Goal: Information Seeking & Learning: Check status

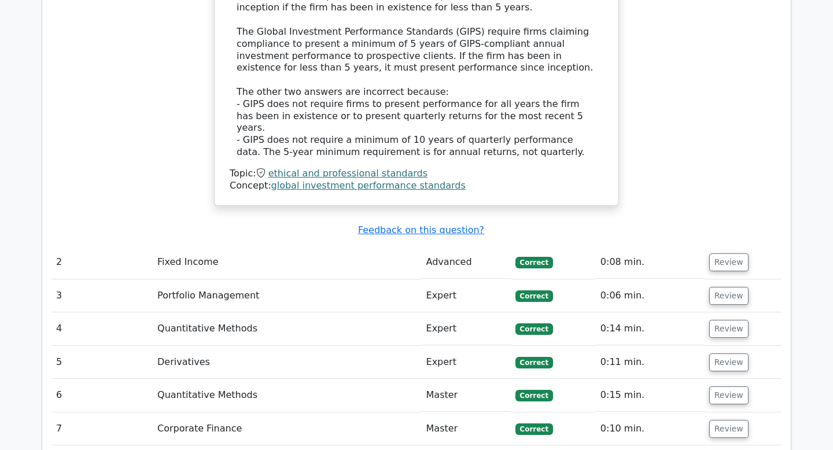
scroll to position [1414, 0]
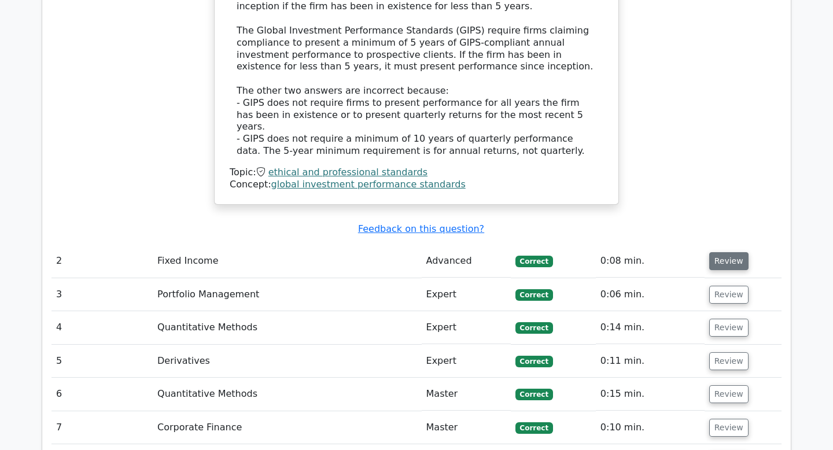
click at [721, 252] on button "Review" at bounding box center [728, 261] width 39 height 18
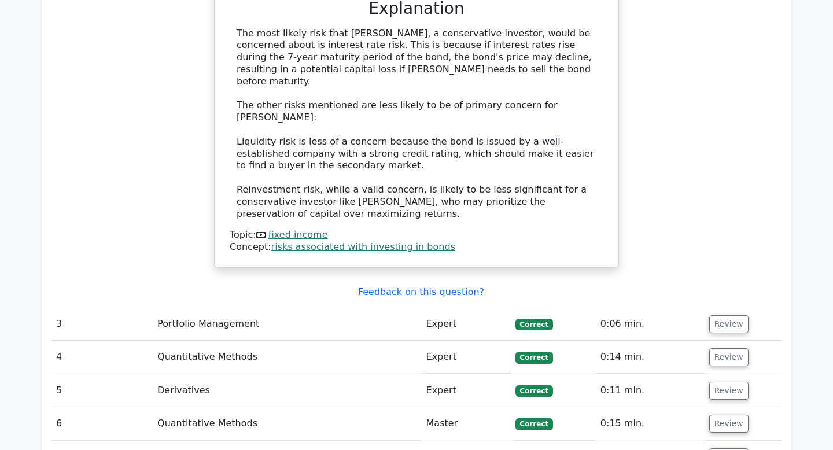
scroll to position [2050, 0]
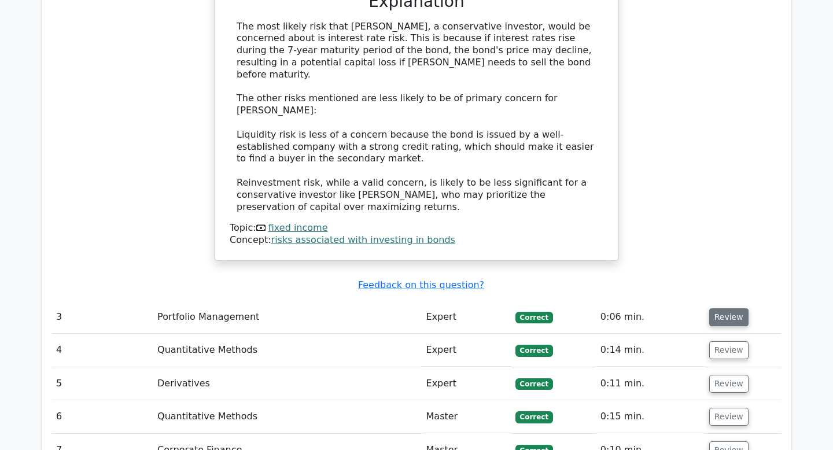
click at [735, 308] on button "Review" at bounding box center [728, 317] width 39 height 18
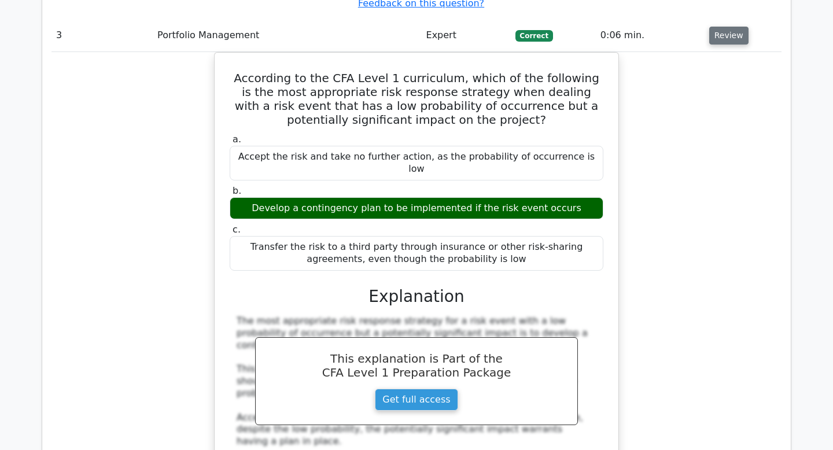
scroll to position [2545, 0]
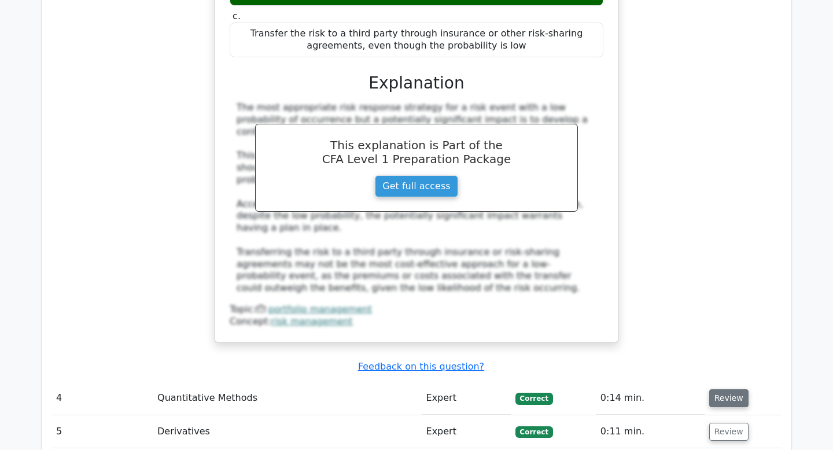
click at [736, 389] on button "Review" at bounding box center [728, 398] width 39 height 18
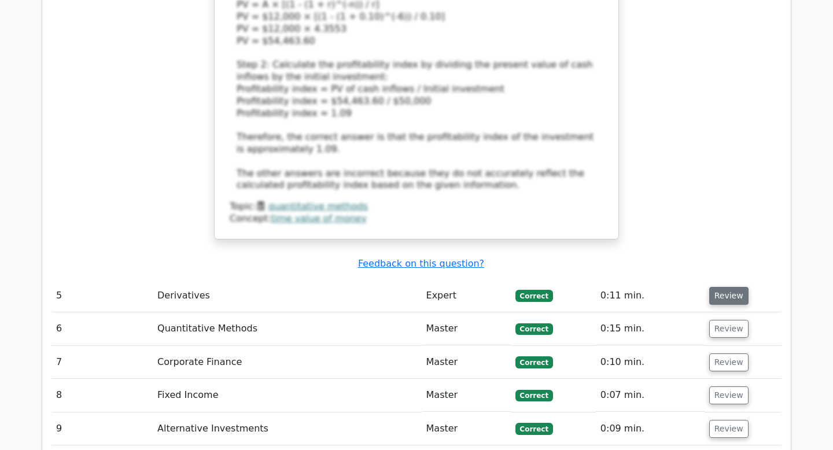
scroll to position [3384, 0]
click at [725, 286] on button "Review" at bounding box center [728, 295] width 39 height 18
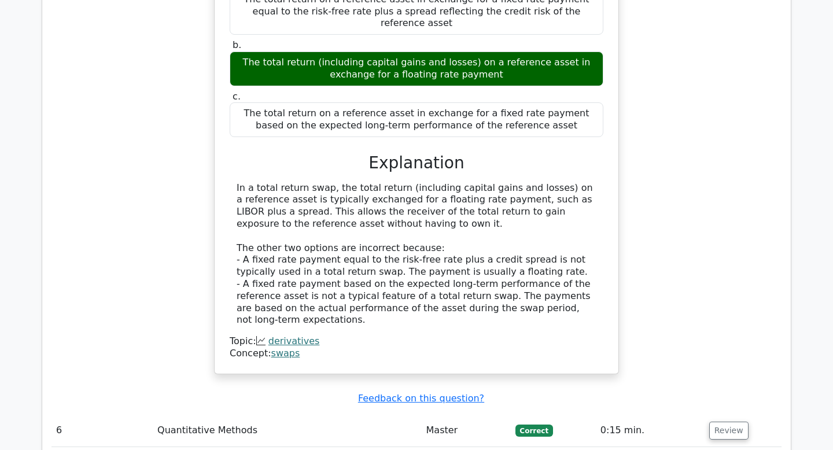
scroll to position [3778, 0]
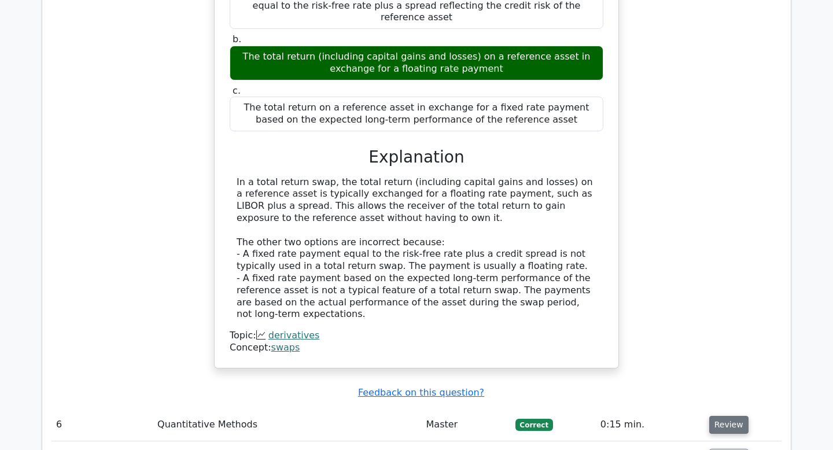
click at [737, 416] on button "Review" at bounding box center [728, 425] width 39 height 18
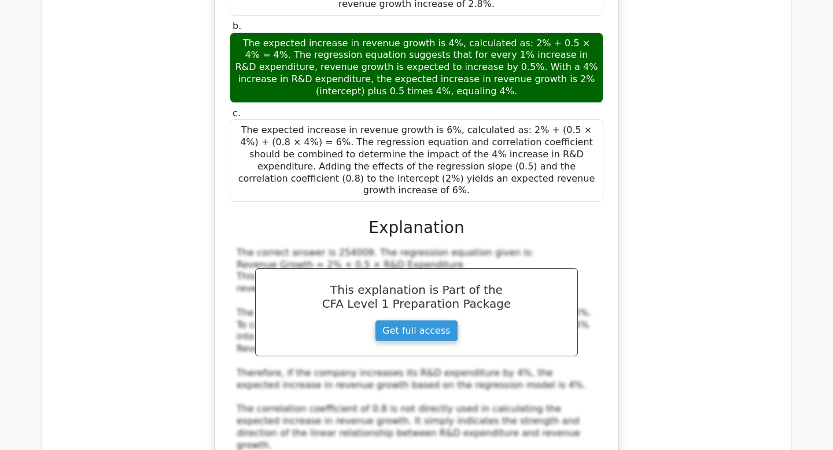
scroll to position [4519, 0]
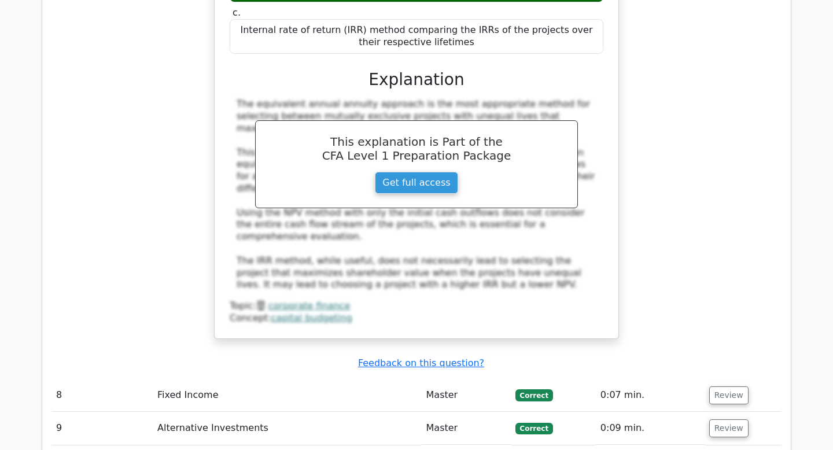
scroll to position [5182, 0]
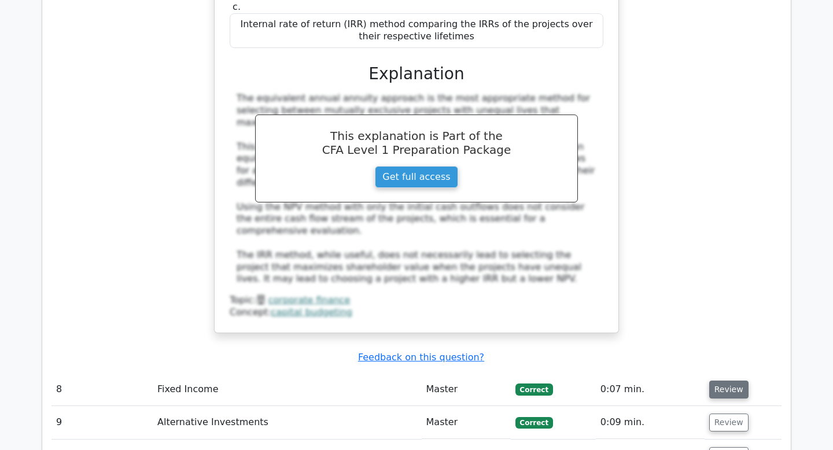
click at [721, 381] on button "Review" at bounding box center [728, 390] width 39 height 18
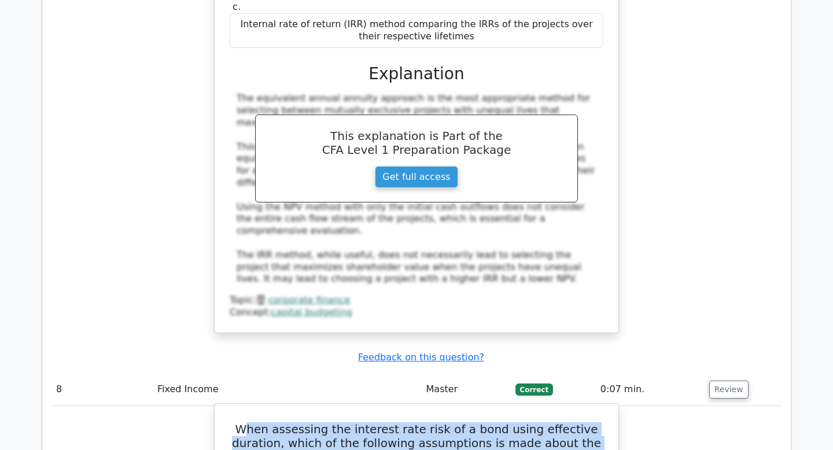
drag, startPoint x: 239, startPoint y: 148, endPoint x: 550, endPoint y: 168, distance: 311.9
click at [550, 422] on h5 "When assessing the interest rate risk of a bond using effective duration, which…" at bounding box center [416, 450] width 376 height 56
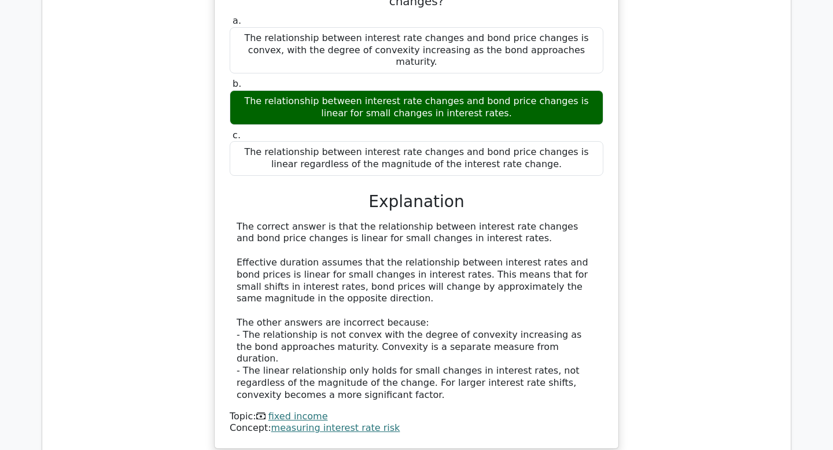
scroll to position [5660, 0]
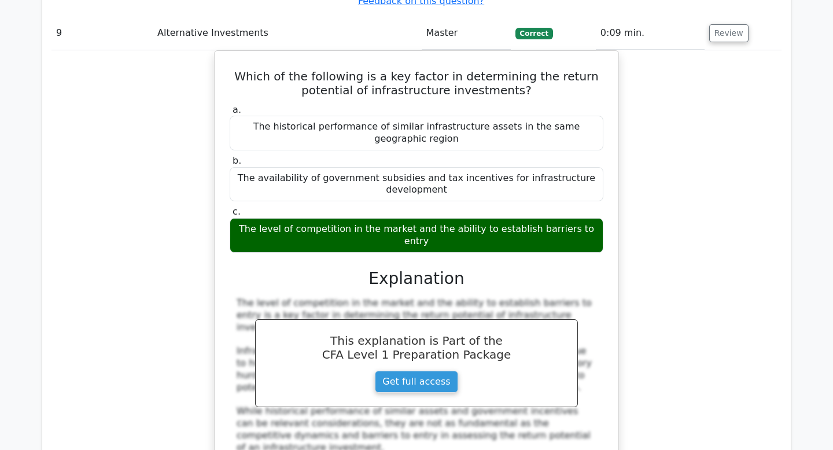
scroll to position [6127, 0]
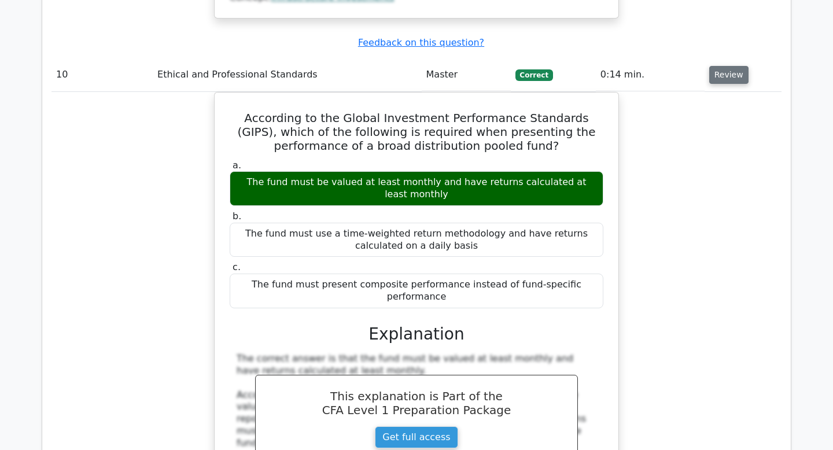
scroll to position [6617, 0]
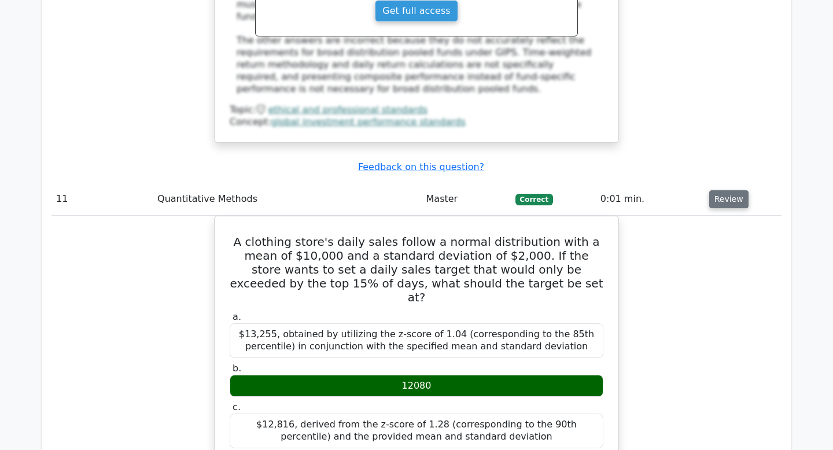
scroll to position [7054, 0]
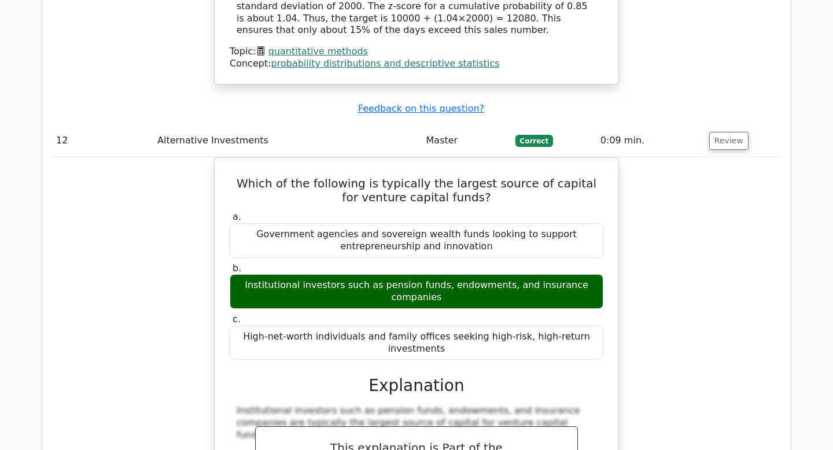
scroll to position [7559, 0]
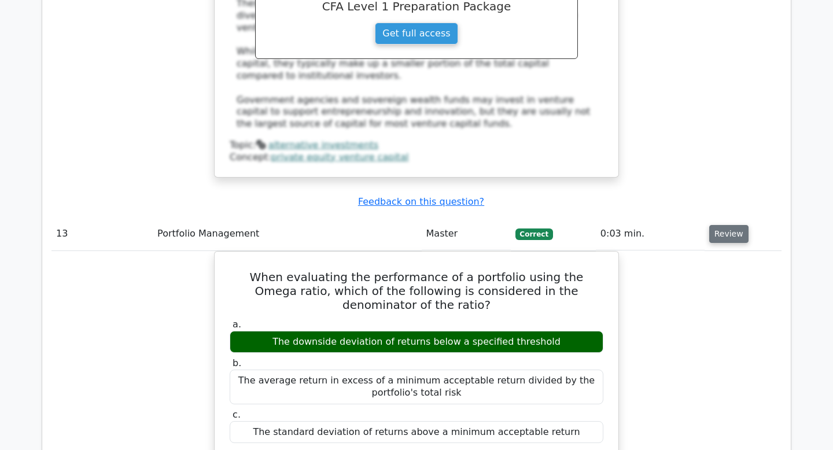
scroll to position [8016, 0]
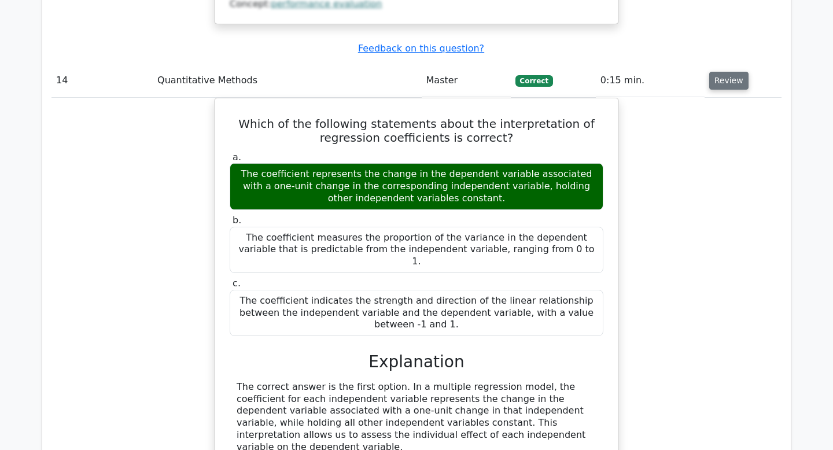
scroll to position [8652, 0]
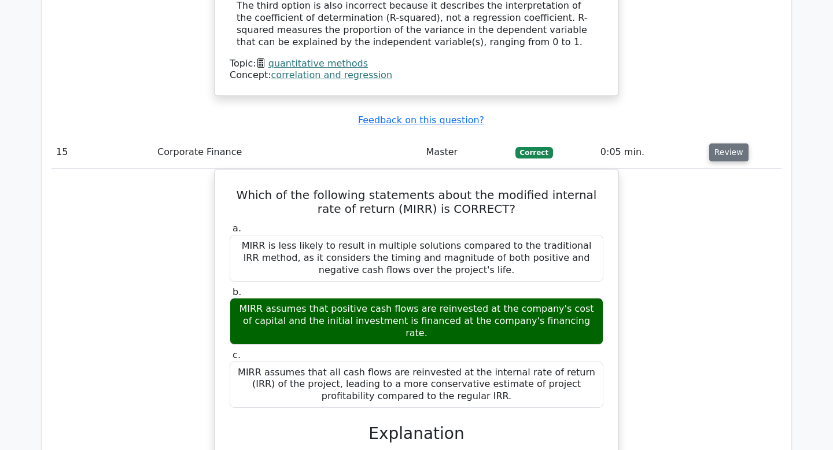
scroll to position [9178, 0]
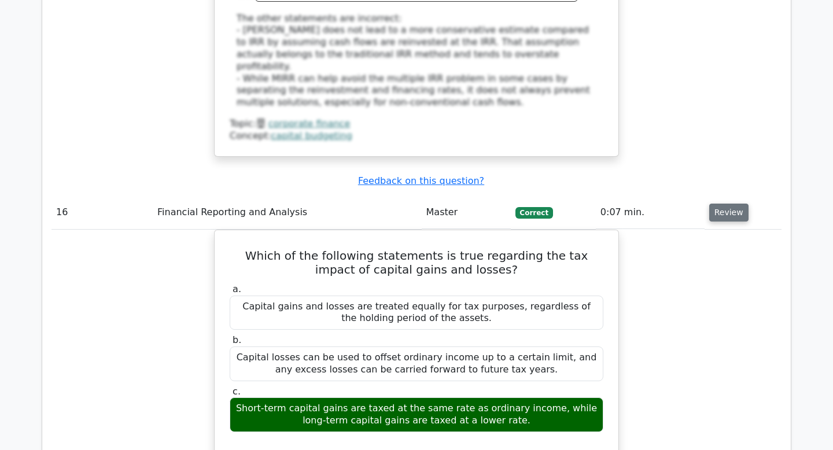
scroll to position [9752, 0]
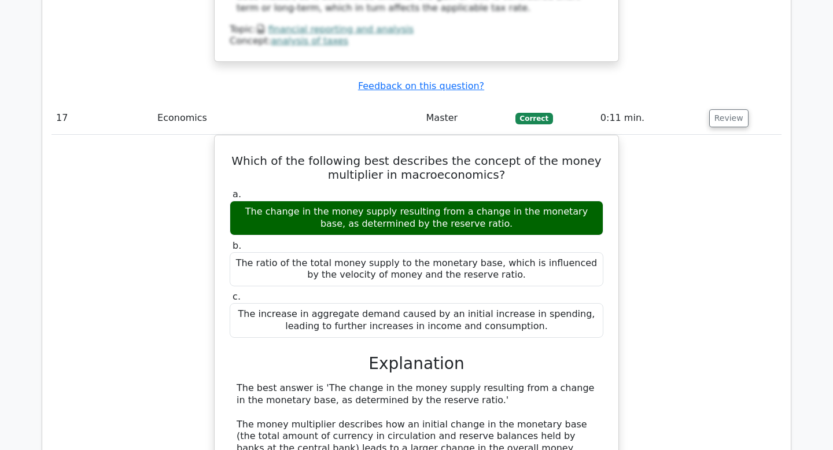
scroll to position [10396, 0]
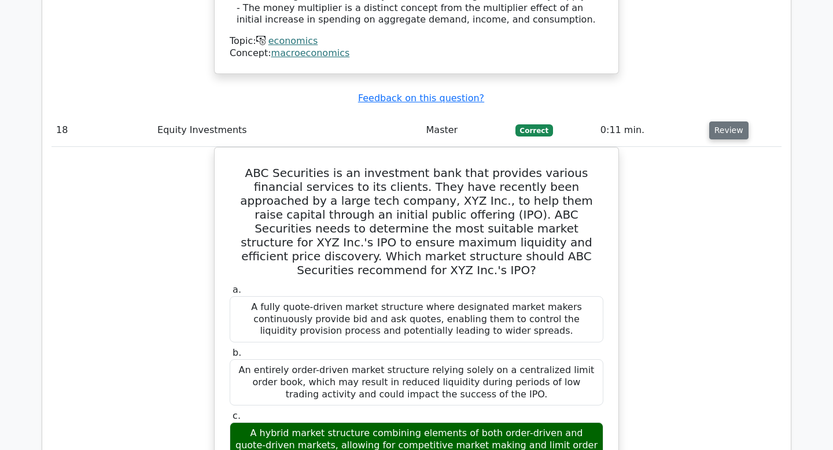
scroll to position [10919, 0]
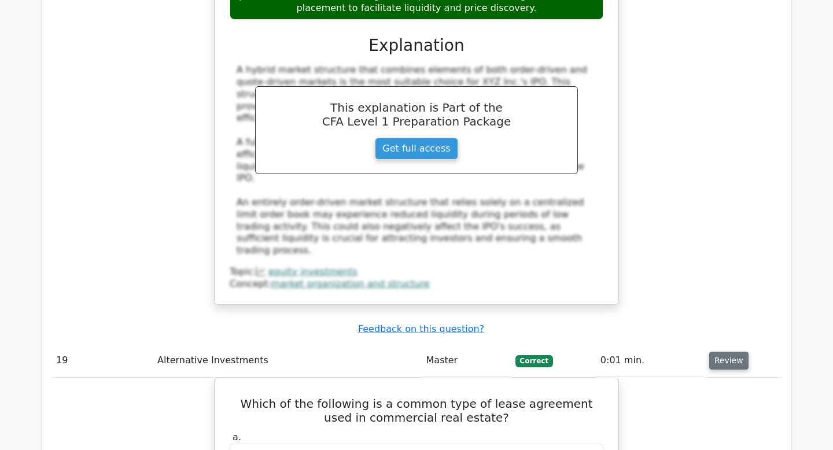
scroll to position [11380, 0]
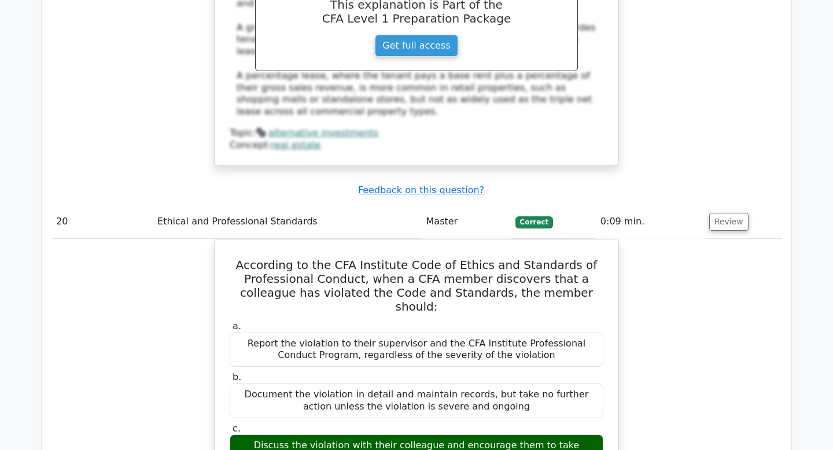
scroll to position [12072, 0]
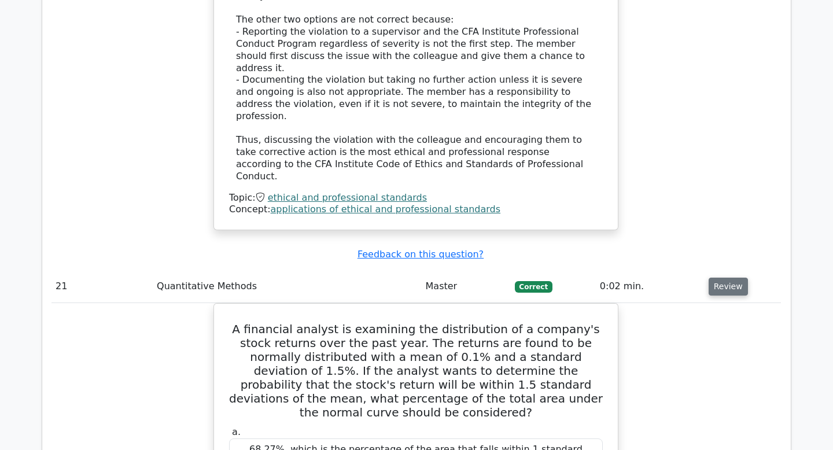
scroll to position [12651, 0]
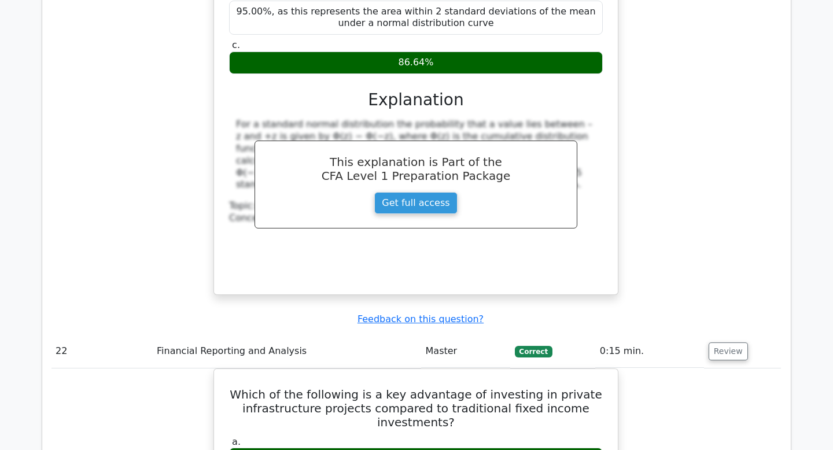
scroll to position [13116, 0]
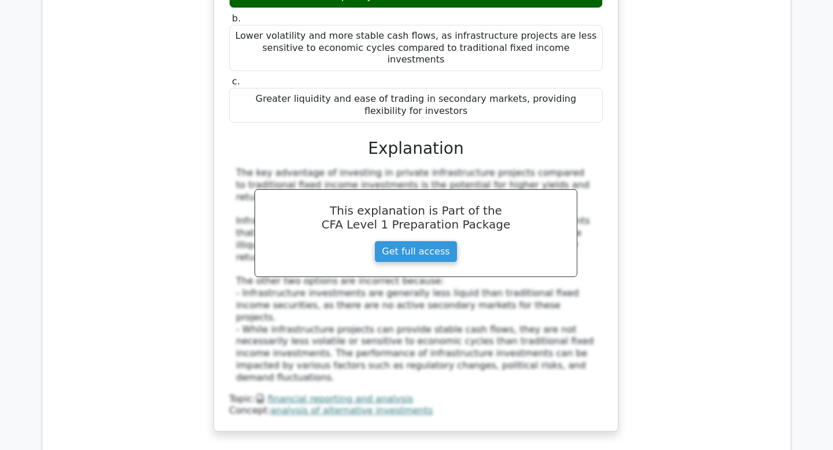
scroll to position [13555, 0]
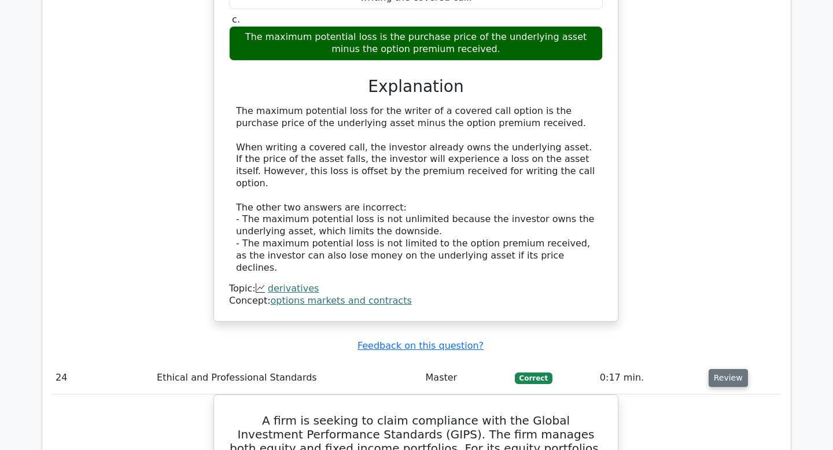
scroll to position [14228, 0]
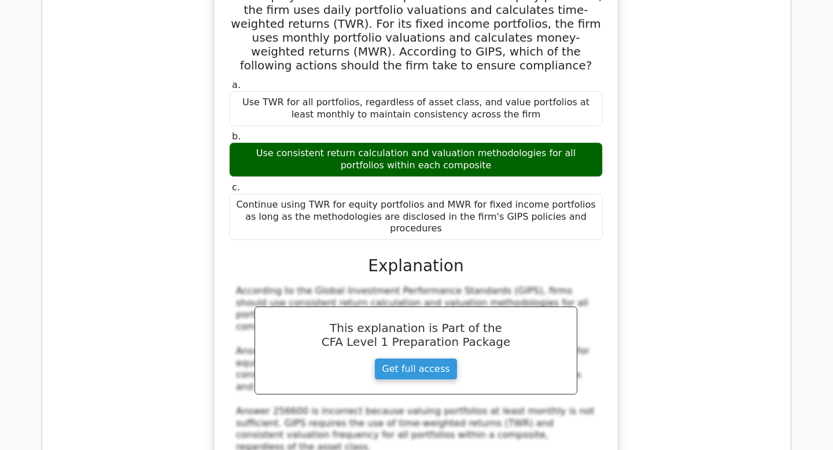
scroll to position [14791, 0]
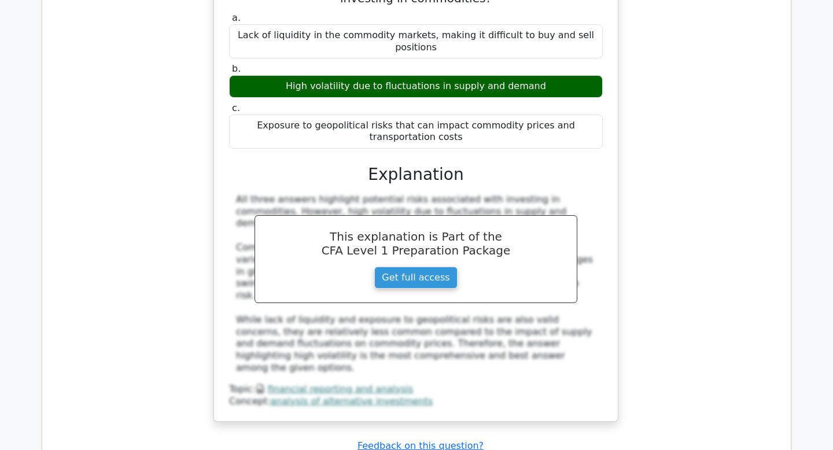
scroll to position [15282, 0]
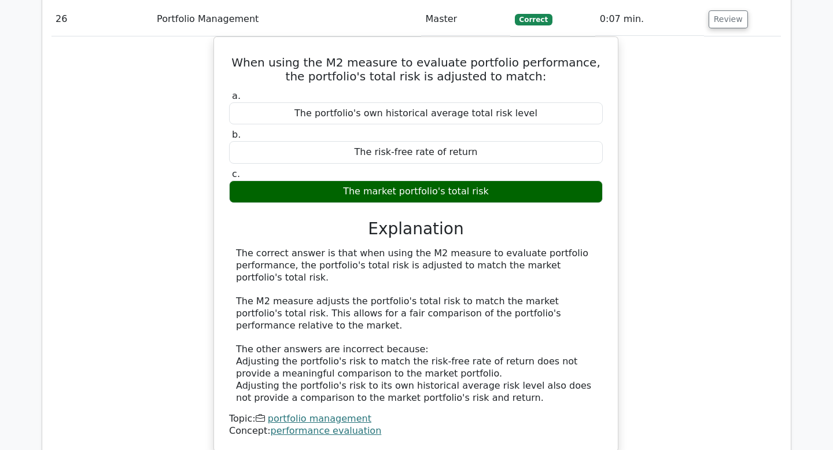
scroll to position [15789, 0]
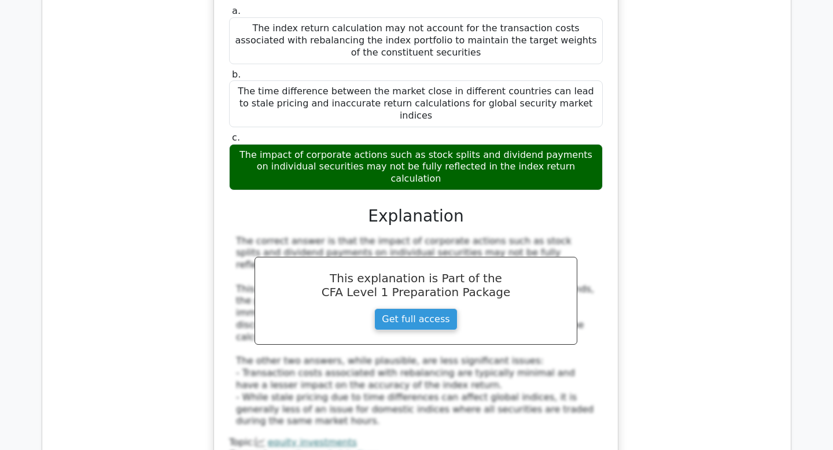
scroll to position [16362, 0]
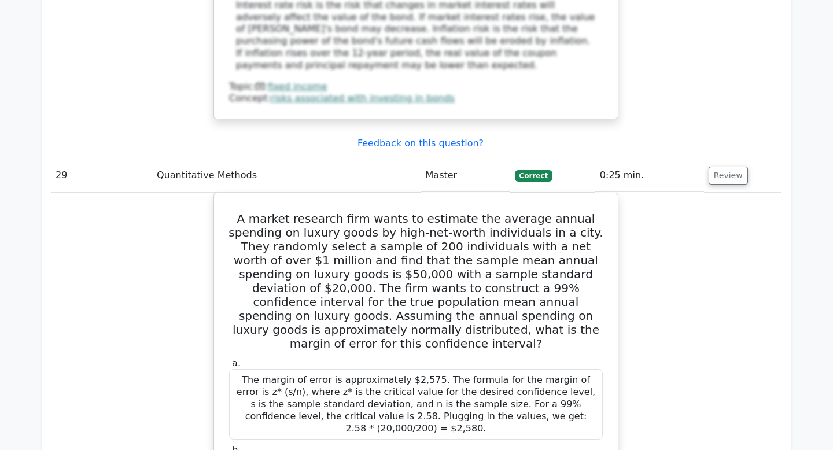
scroll to position [17296, 0]
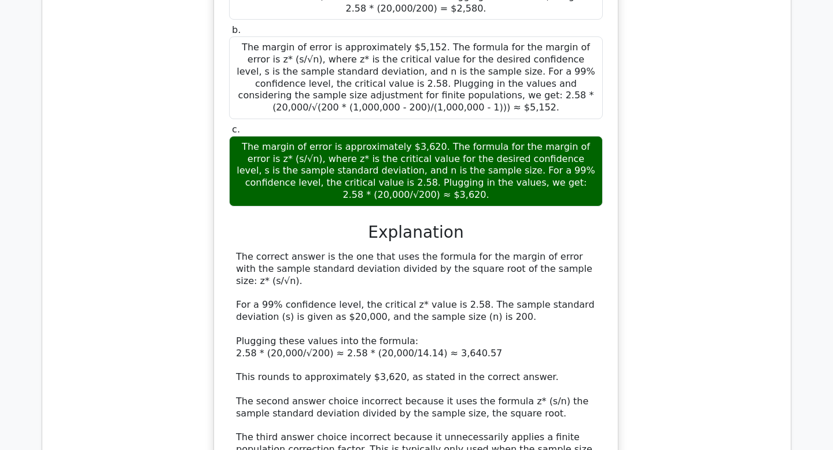
scroll to position [17741, 0]
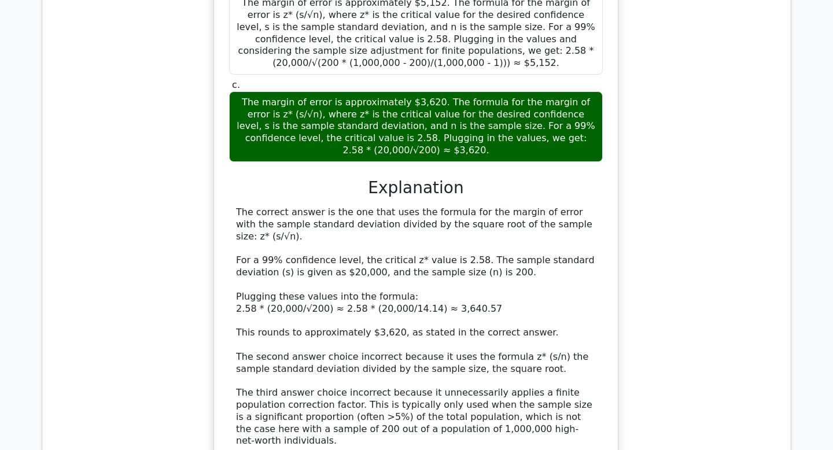
scroll to position [17751, 0]
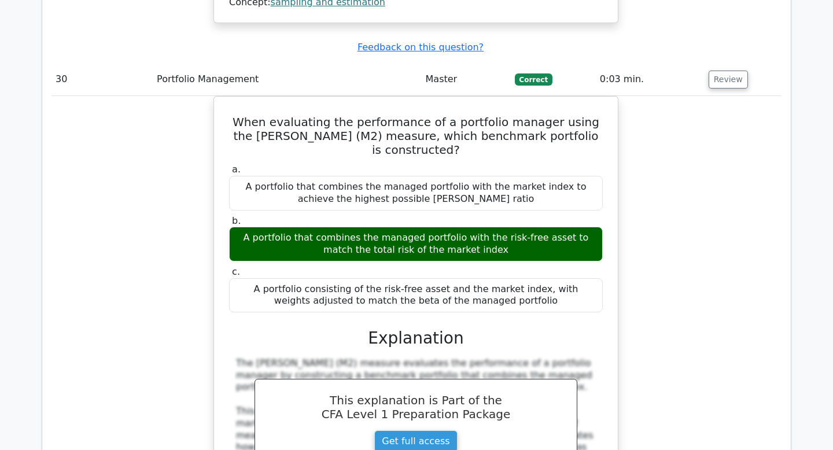
scroll to position [18244, 0]
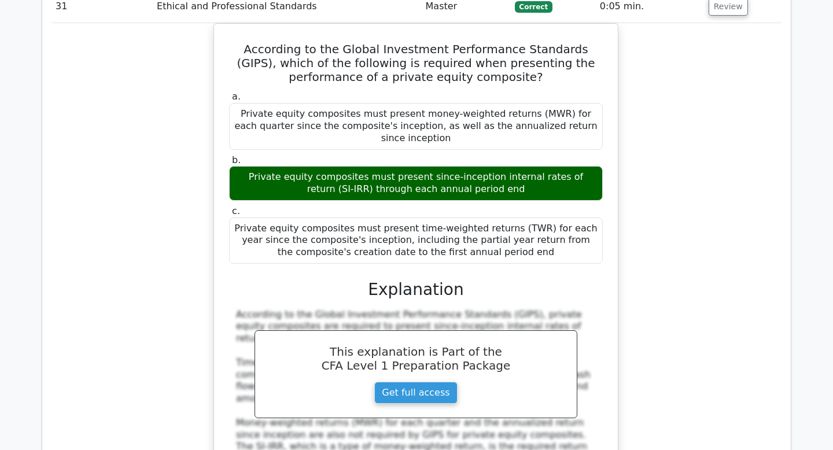
scroll to position [18885, 0]
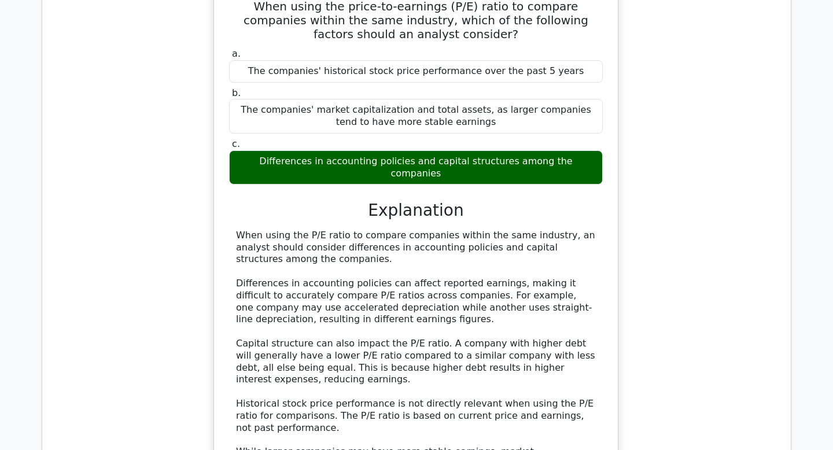
scroll to position [19492, 0]
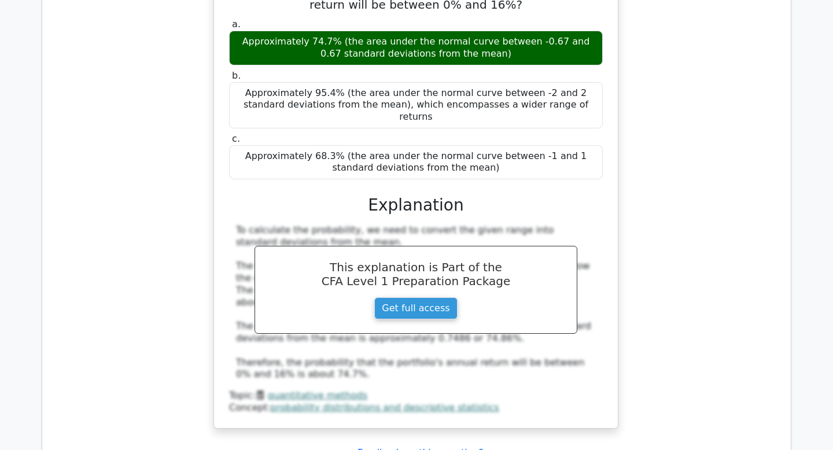
scroll to position [20186, 0]
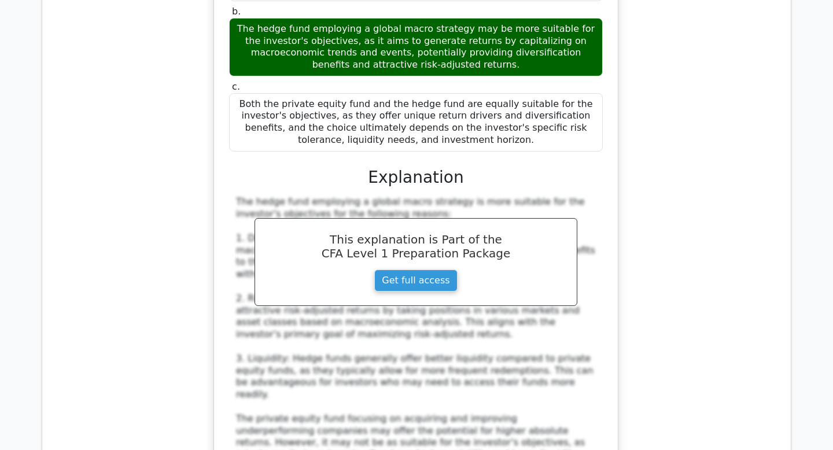
scroll to position [20886, 0]
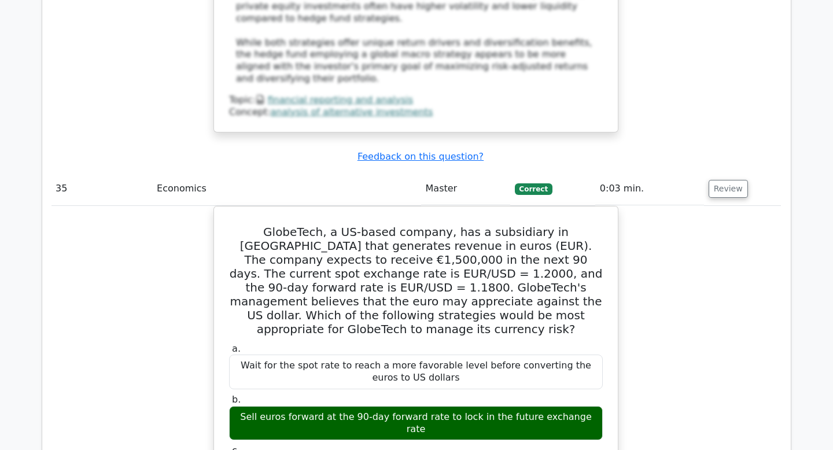
scroll to position [21336, 0]
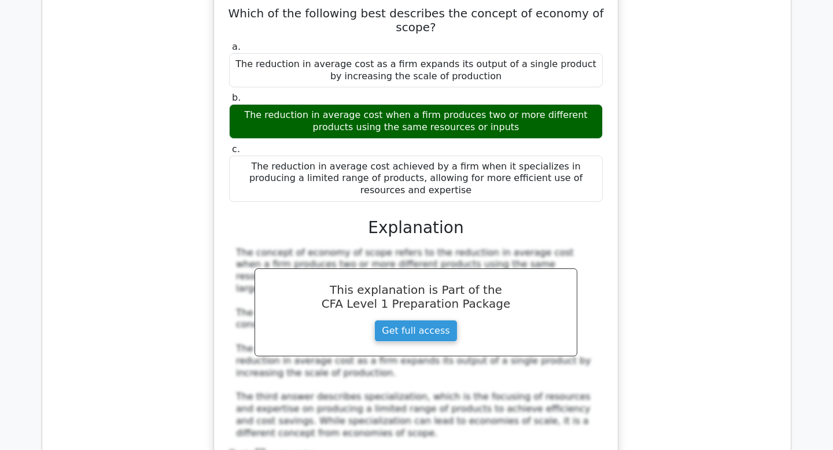
scroll to position [22158, 0]
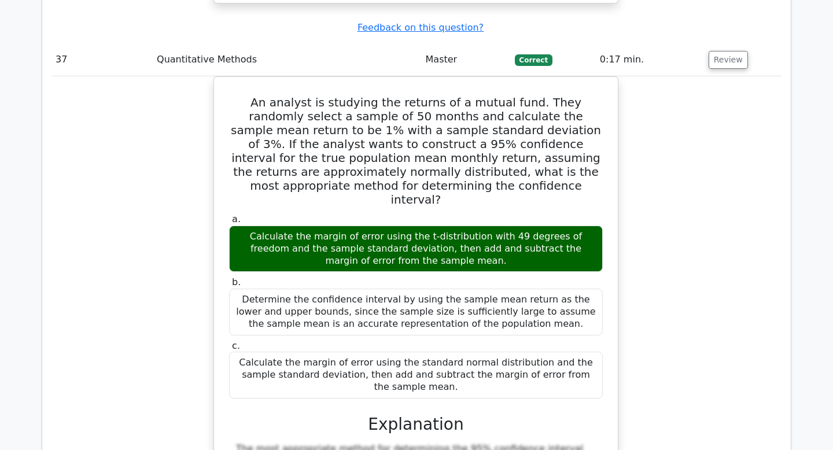
scroll to position [22723, 0]
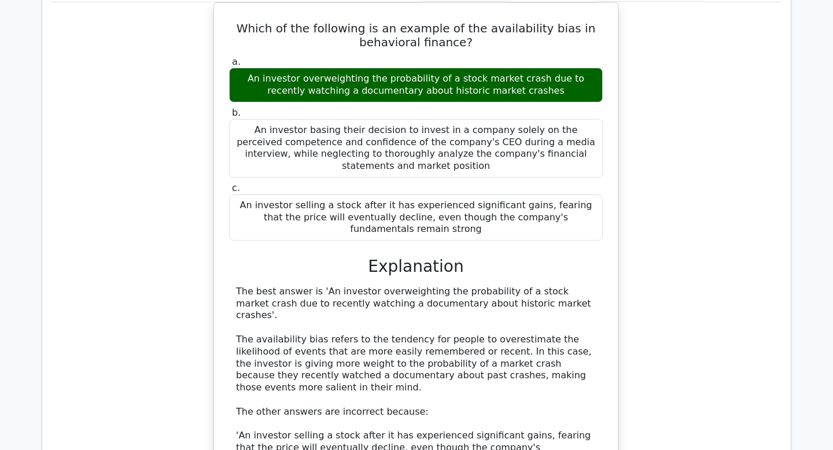
scroll to position [23487, 0]
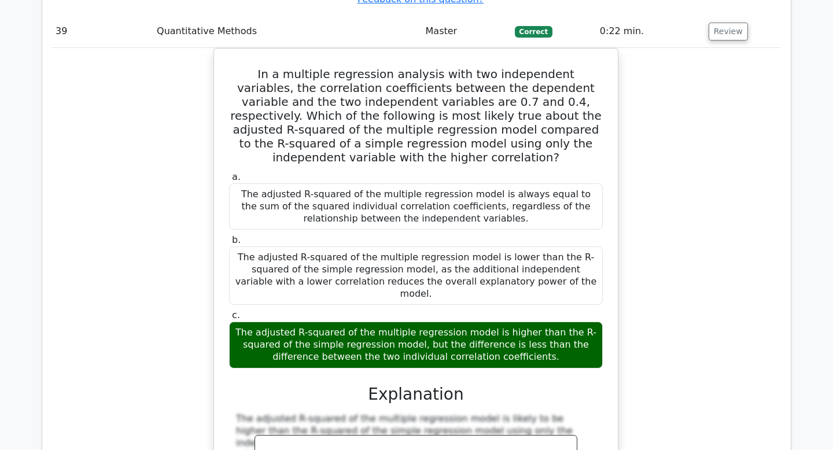
scroll to position [24086, 0]
